Goal: Task Accomplishment & Management: Manage account settings

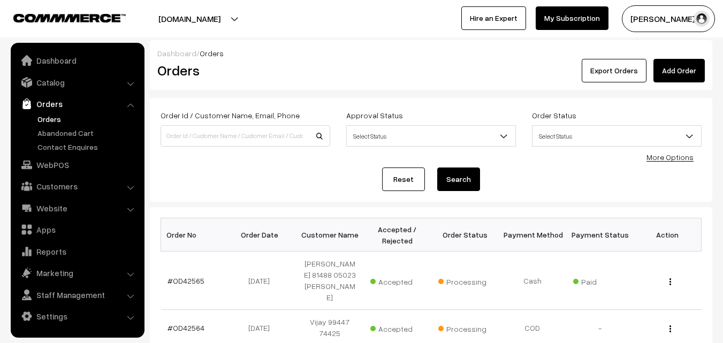
scroll to position [214, 0]
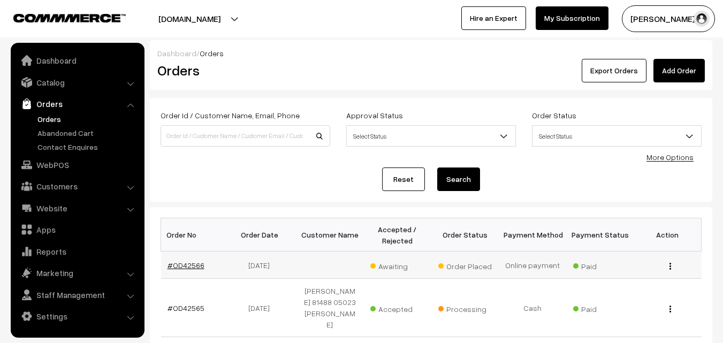
click at [188, 266] on link "#OD42566" at bounding box center [185, 264] width 37 height 9
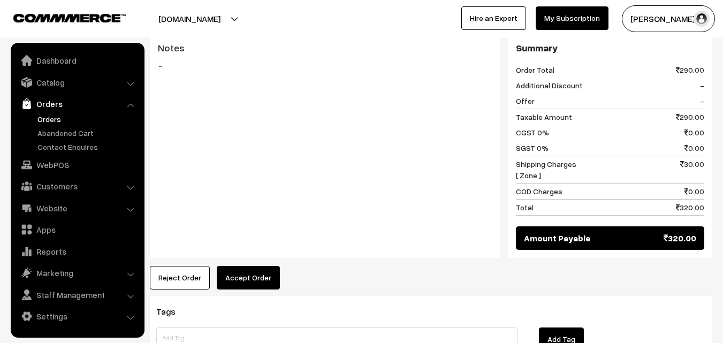
scroll to position [604, 0]
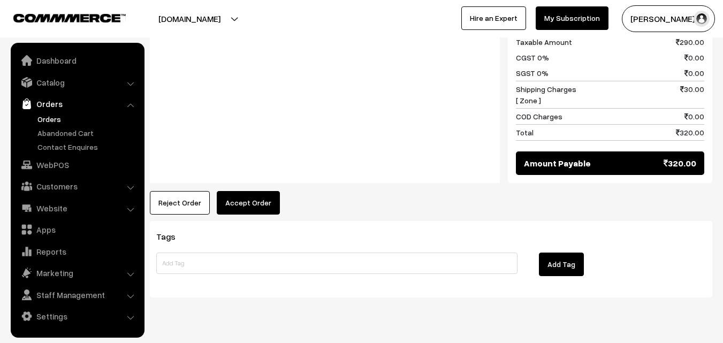
click at [233, 191] on button "Accept Order" at bounding box center [248, 203] width 63 height 24
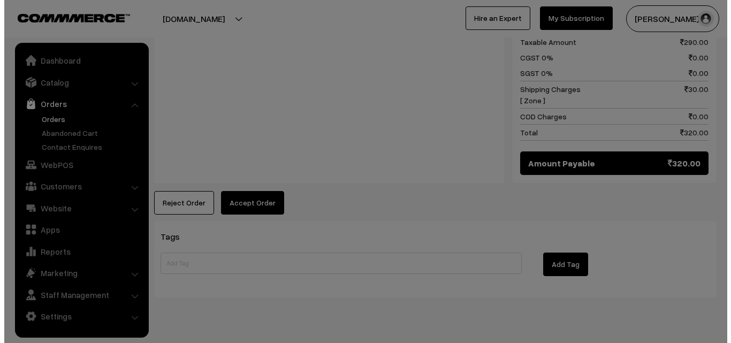
scroll to position [606, 0]
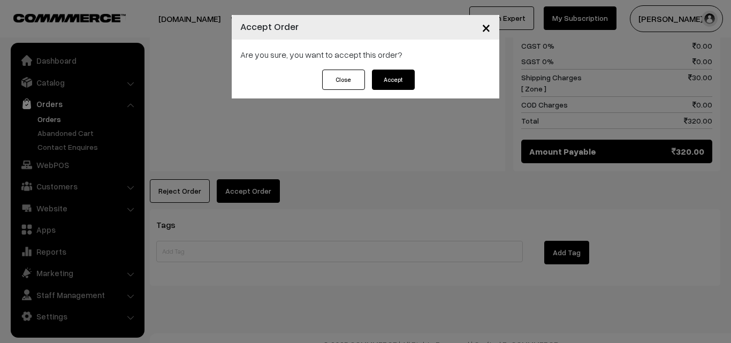
click at [389, 75] on button "Accept" at bounding box center [393, 80] width 43 height 20
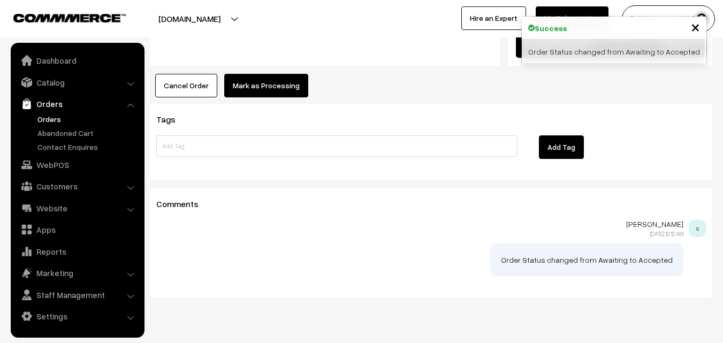
click at [274, 74] on button "Mark as Processing" at bounding box center [266, 86] width 84 height 24
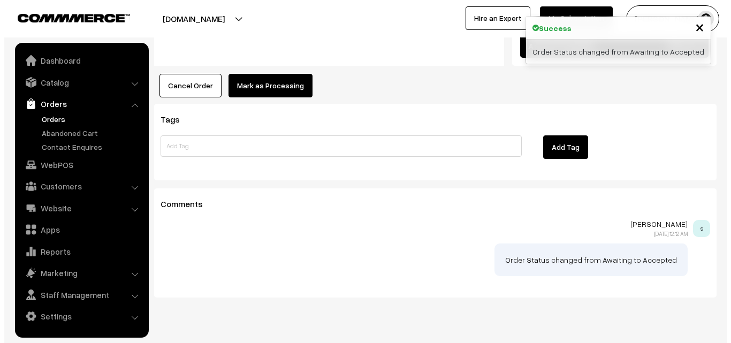
scroll to position [723, 0]
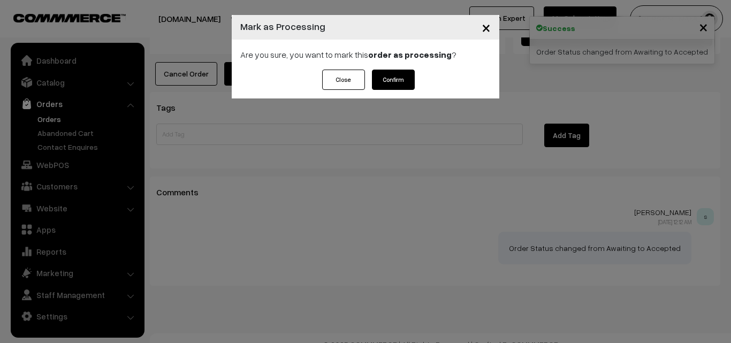
click at [390, 77] on button "Confirm" at bounding box center [393, 80] width 43 height 20
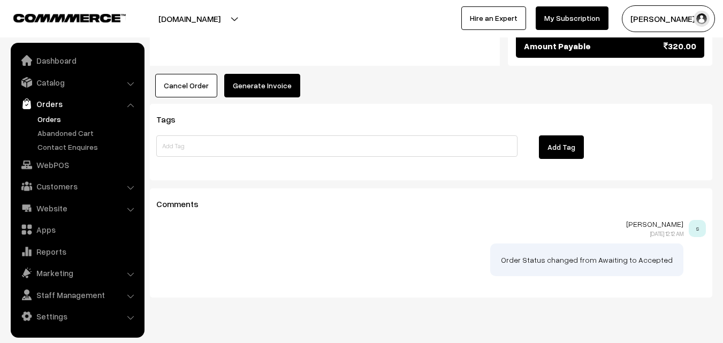
click at [259, 74] on button "Generate Invoice" at bounding box center [262, 86] width 76 height 24
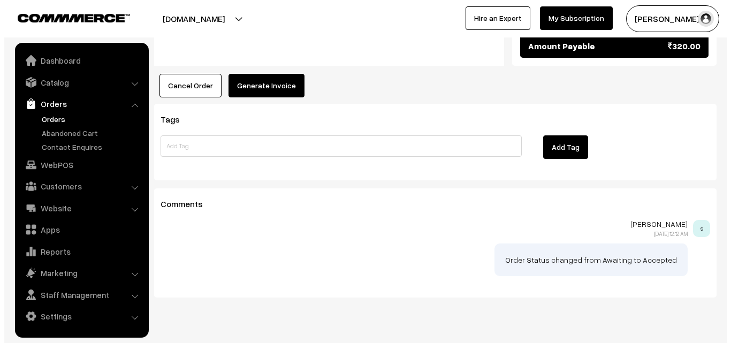
scroll to position [723, 0]
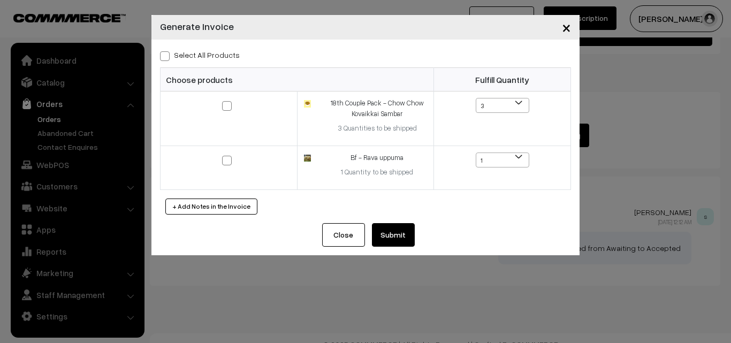
click at [207, 56] on label "Select All Products" at bounding box center [200, 54] width 80 height 11
click at [167, 56] on input "Select All Products" at bounding box center [163, 54] width 7 height 7
checkbox input "true"
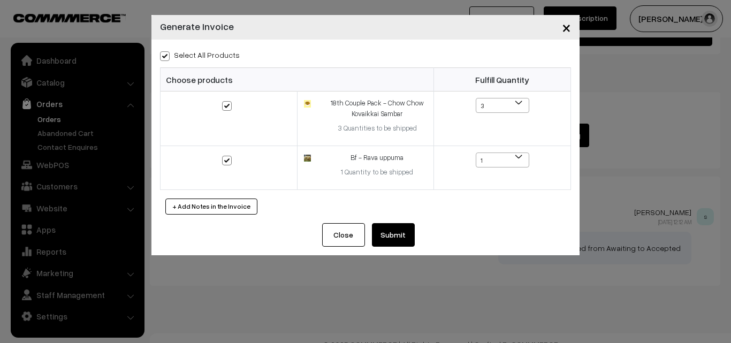
click at [399, 235] on button "Submit" at bounding box center [393, 235] width 43 height 24
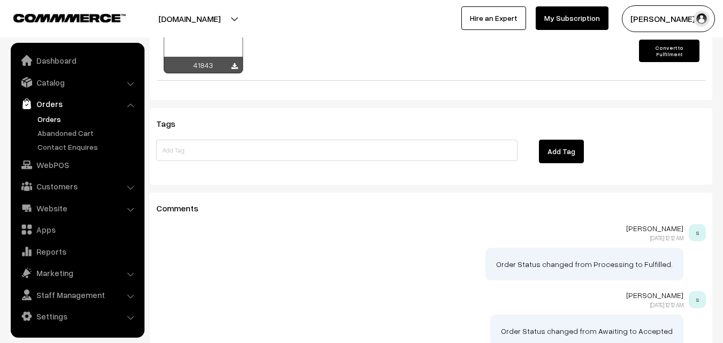
scroll to position [722, 0]
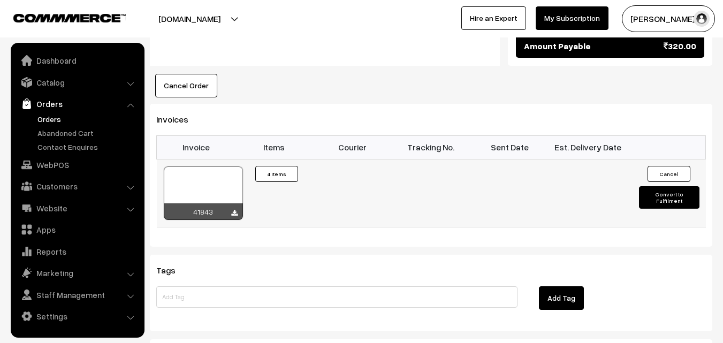
click at [206, 166] on div at bounding box center [203, 192] width 79 height 53
click at [49, 119] on link "Orders" at bounding box center [88, 118] width 106 height 11
